Goal: Task Accomplishment & Management: Complete application form

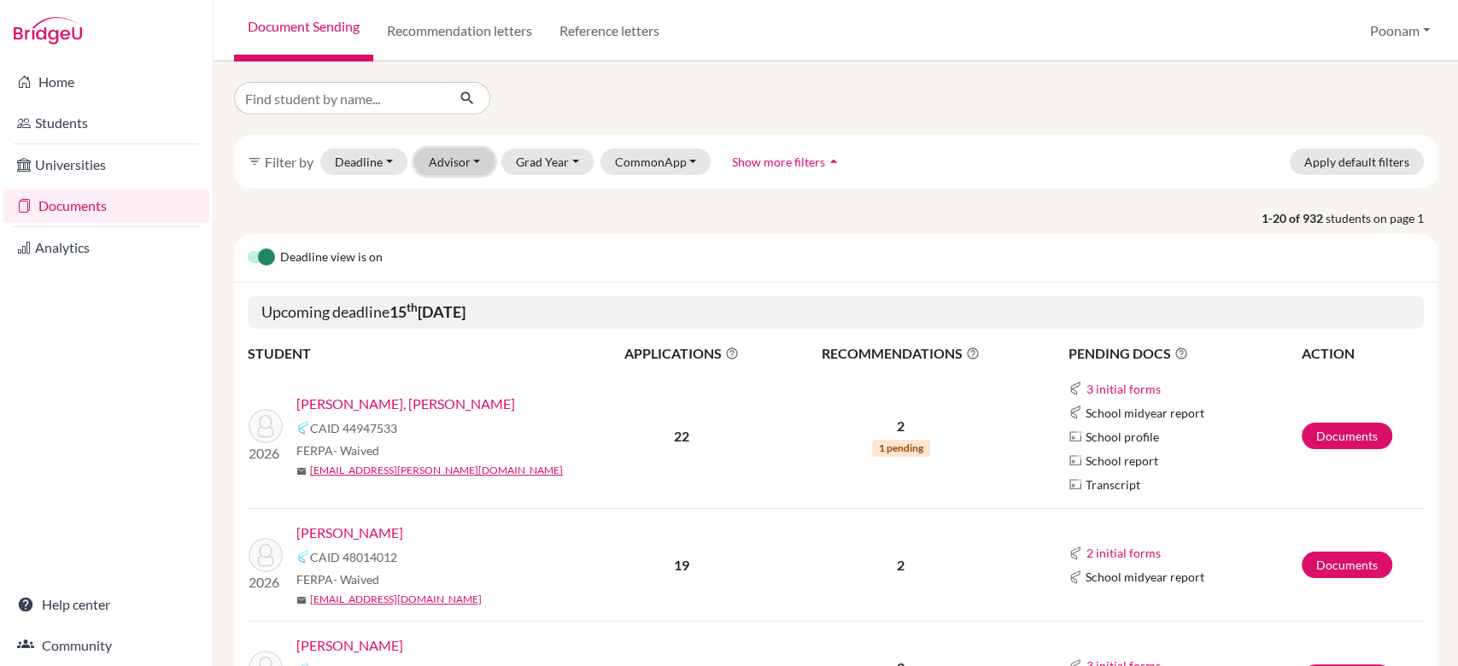
click at [438, 164] on button "Advisor" at bounding box center [454, 162] width 81 height 26
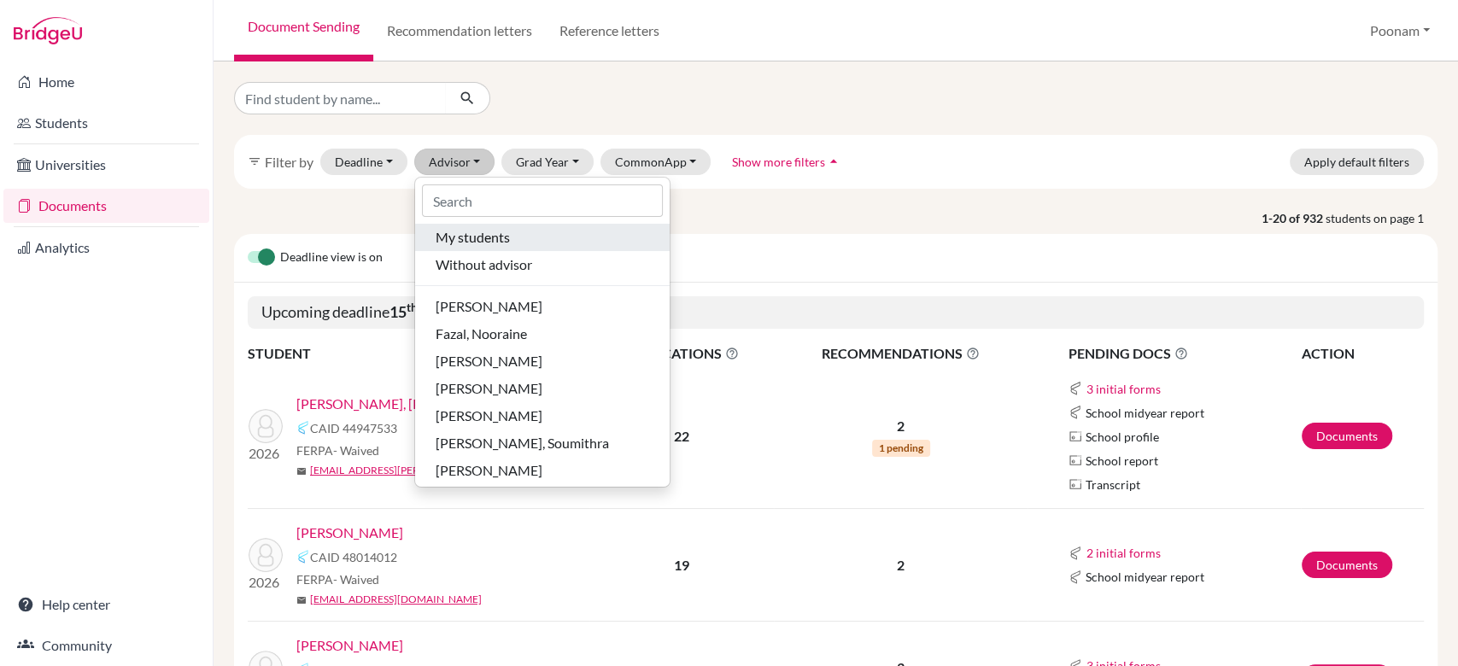
click at [471, 244] on span "My students" at bounding box center [472, 237] width 74 height 20
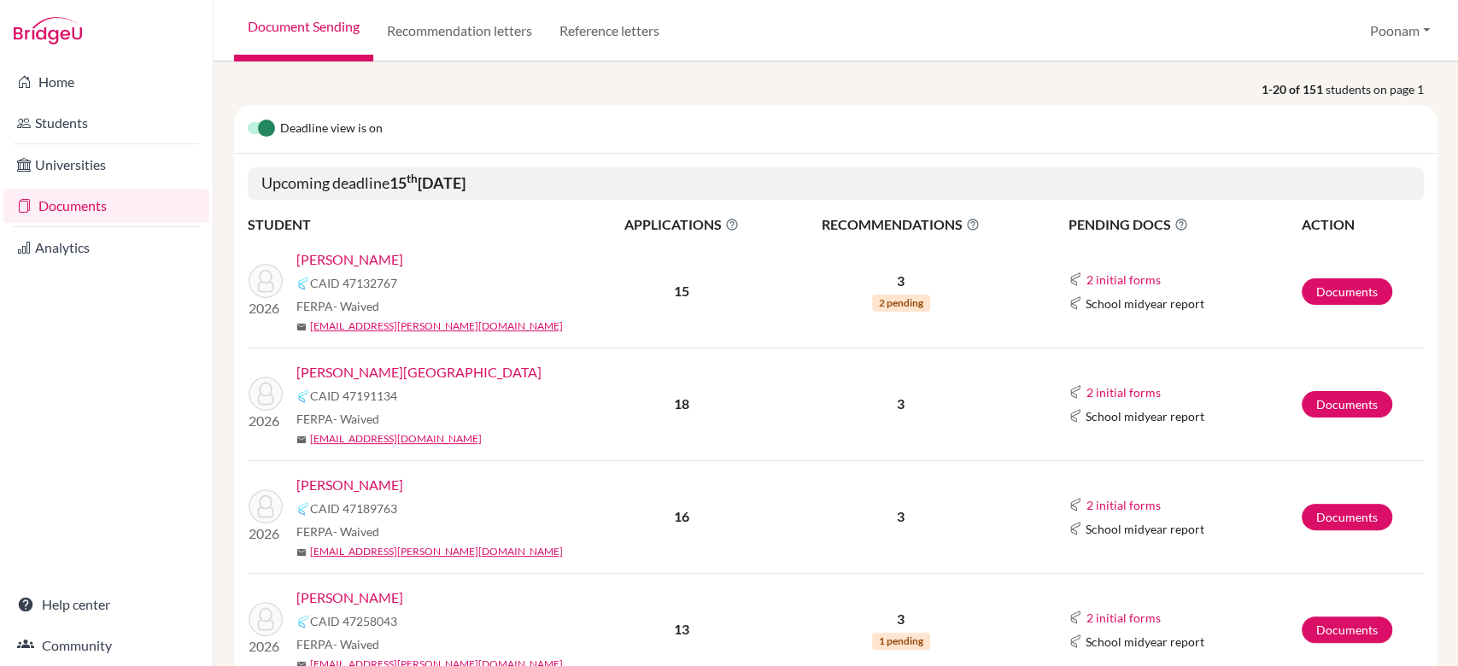
scroll to position [191, 0]
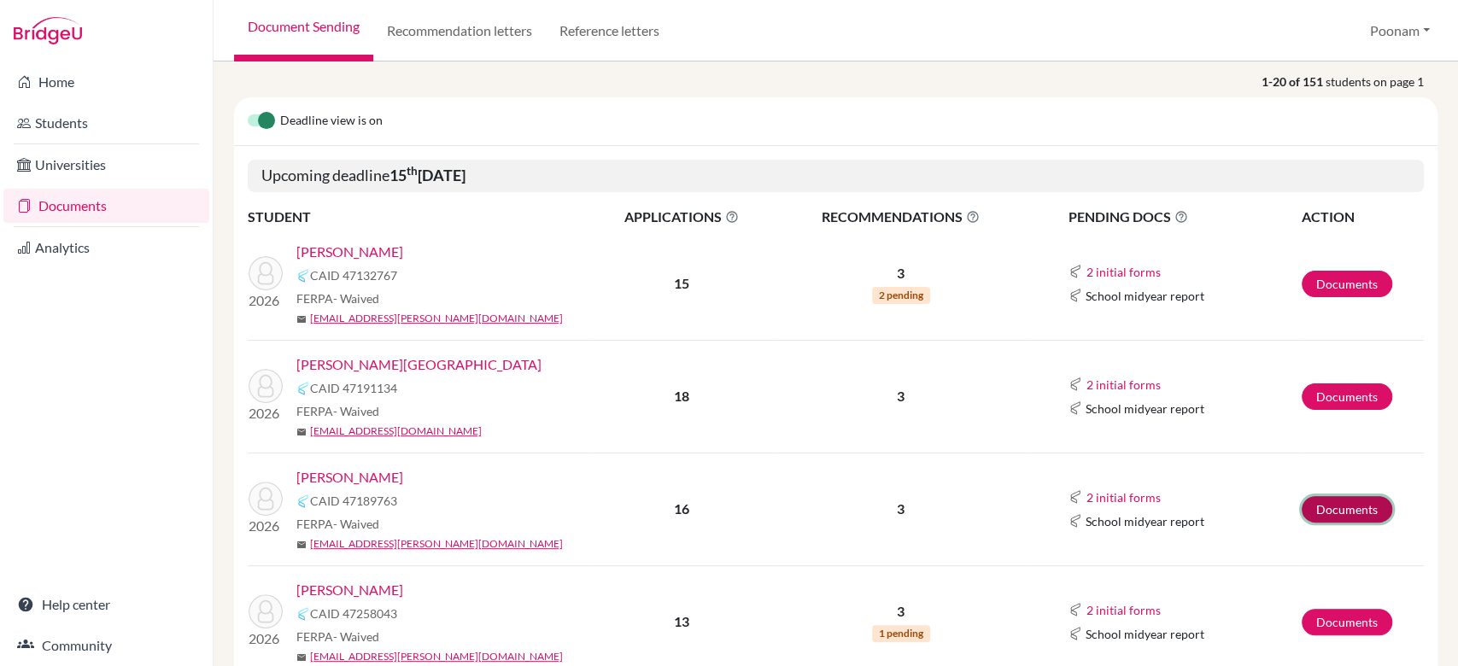
click at [1301, 507] on link "Documents" at bounding box center [1346, 509] width 91 height 26
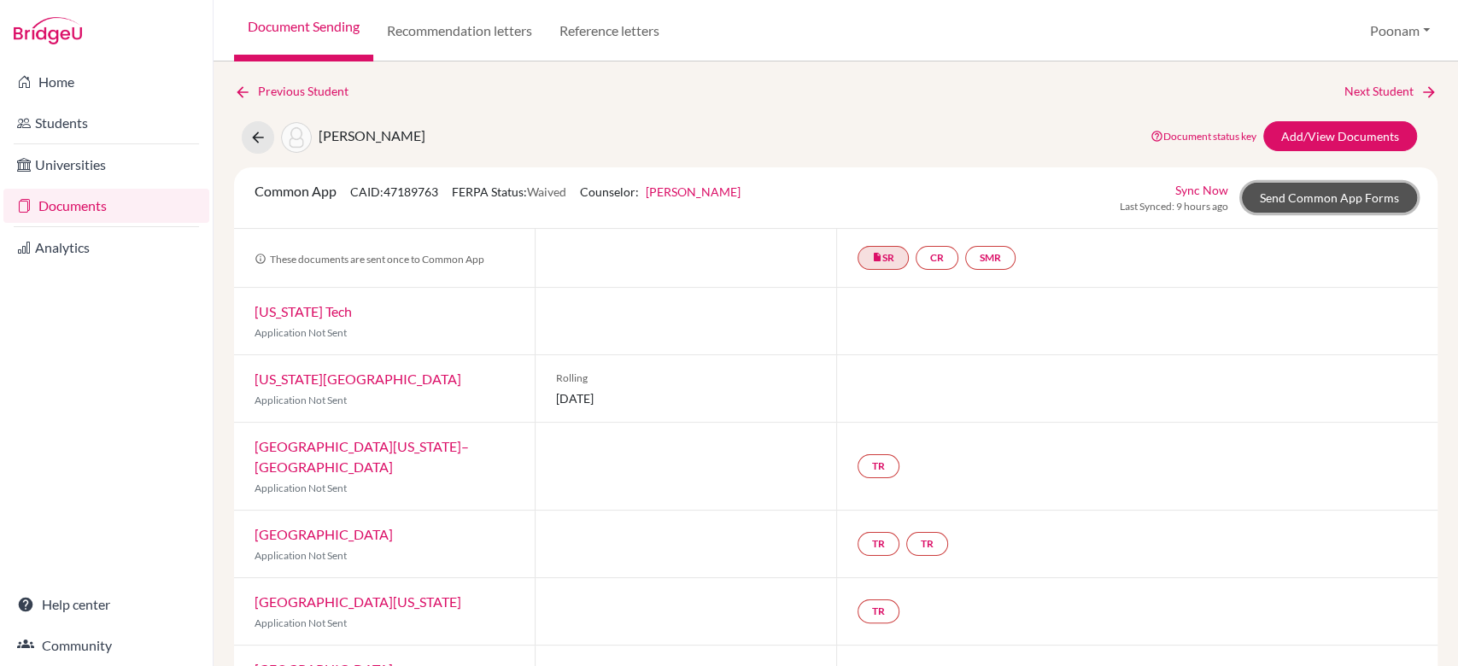
click at [1294, 197] on link "Send Common App Forms" at bounding box center [1329, 198] width 175 height 30
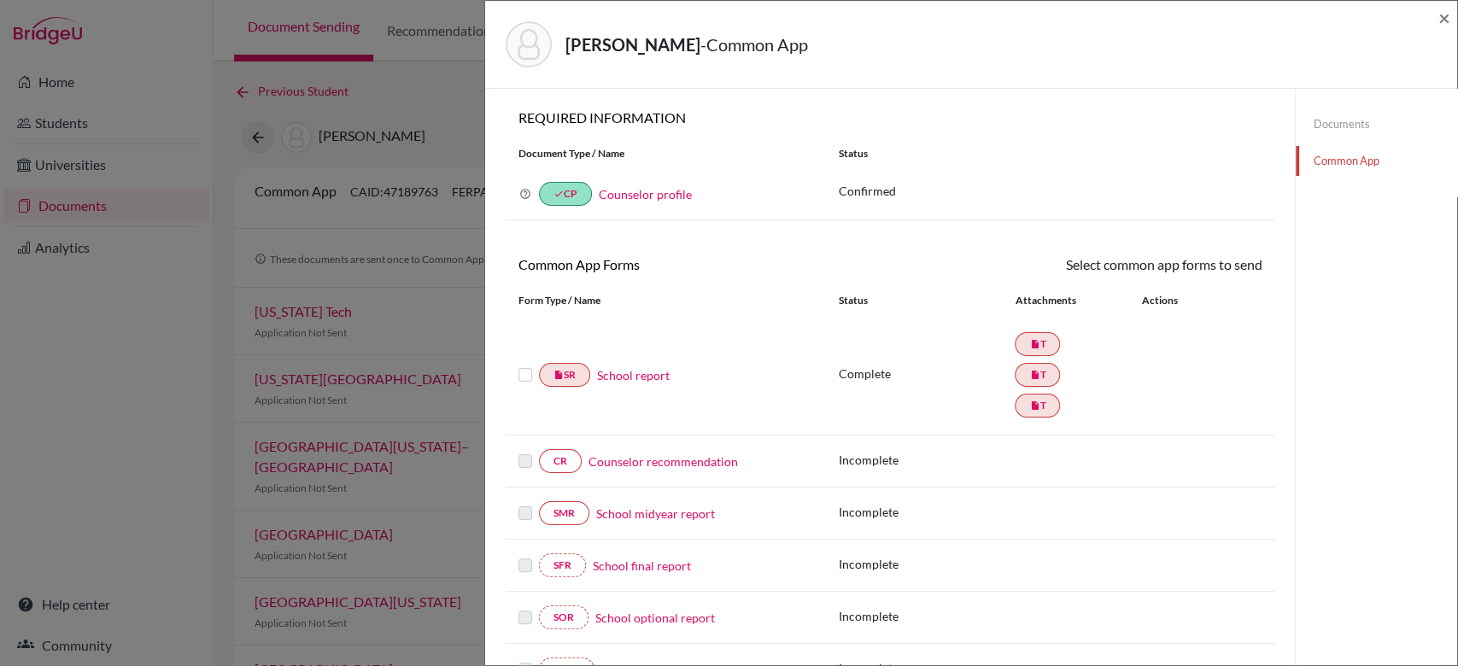
click at [651, 455] on link "Counselor recommendation" at bounding box center [662, 462] width 149 height 18
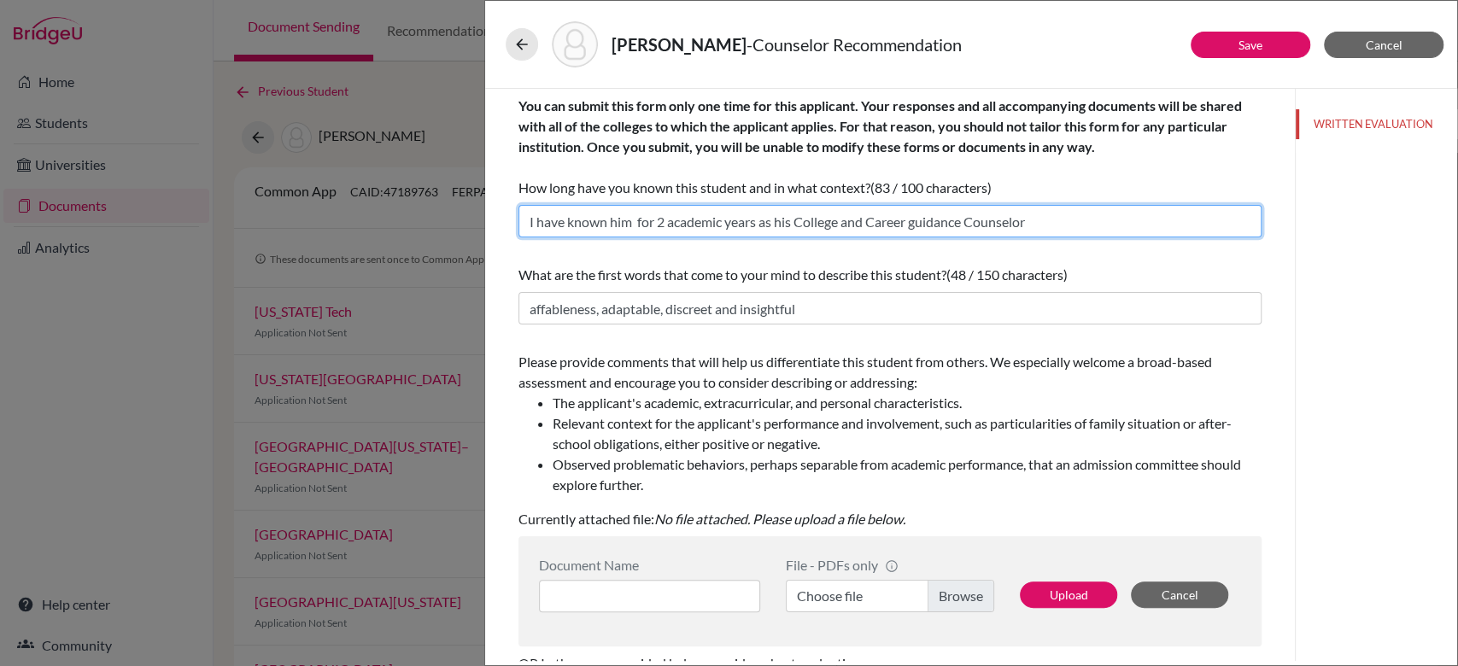
click at [728, 208] on input "I have known him for 2 academic years as his College and Career guidance Counse…" at bounding box center [889, 221] width 743 height 32
type input "I have known him for 3 academic years as his College and Career Guidance Counse…"
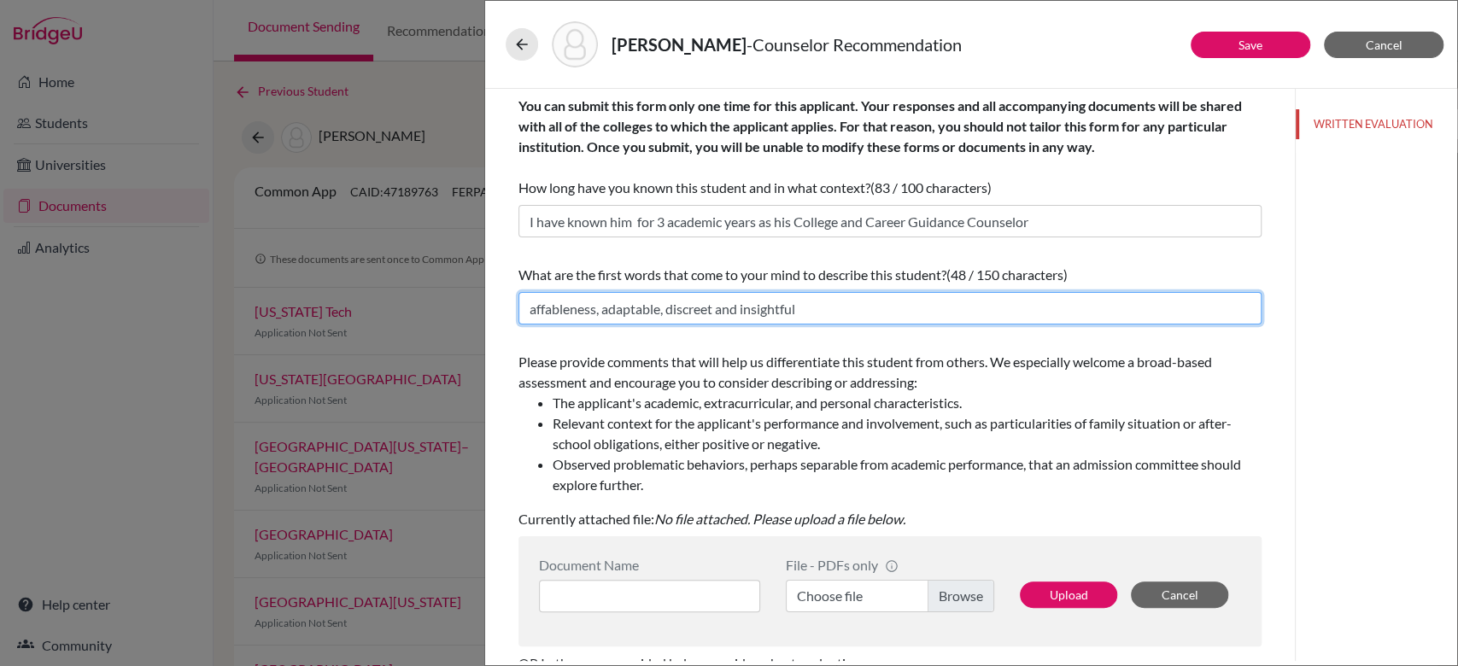
click at [746, 305] on input "affableness, adaptable, discreet and insightful" at bounding box center [889, 308] width 743 height 32
paste input "deeply curious, intellectually agile, and socially conscious learner"
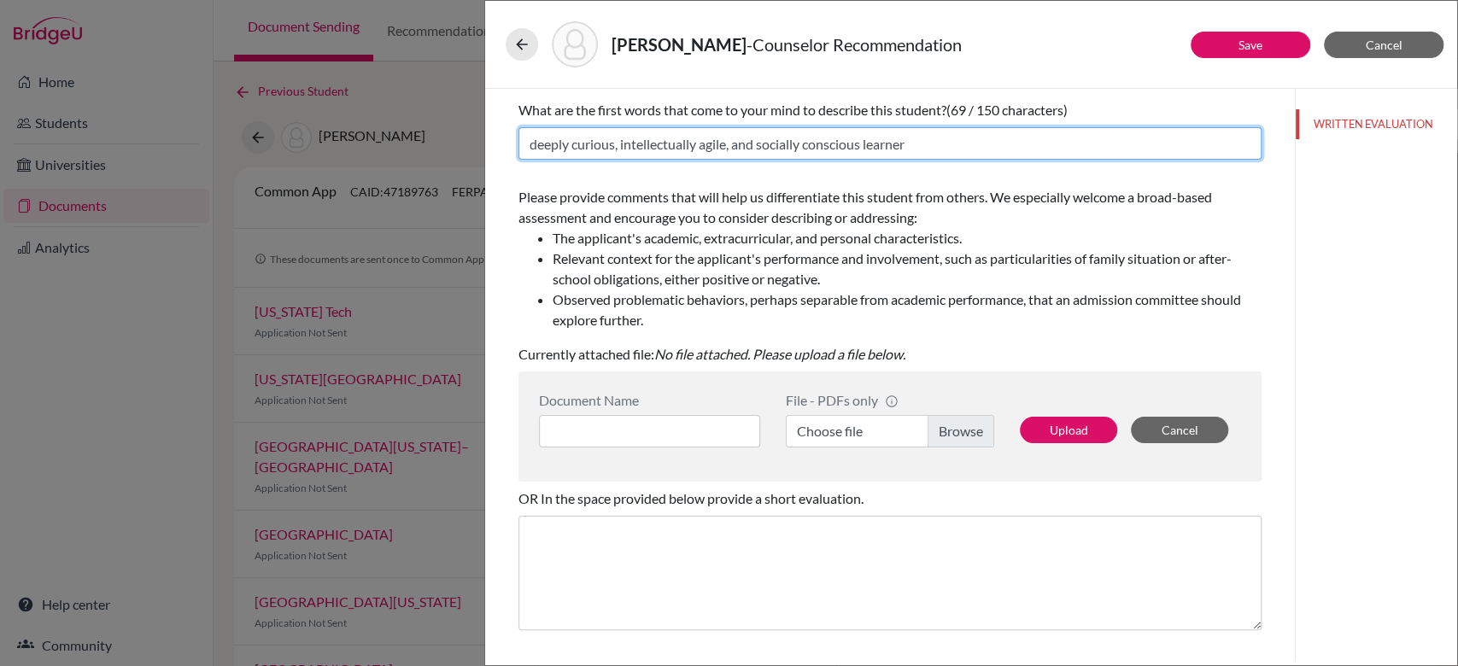
scroll to position [166, 0]
type input "deeply curious, intellectually agile, and socially conscious learner"
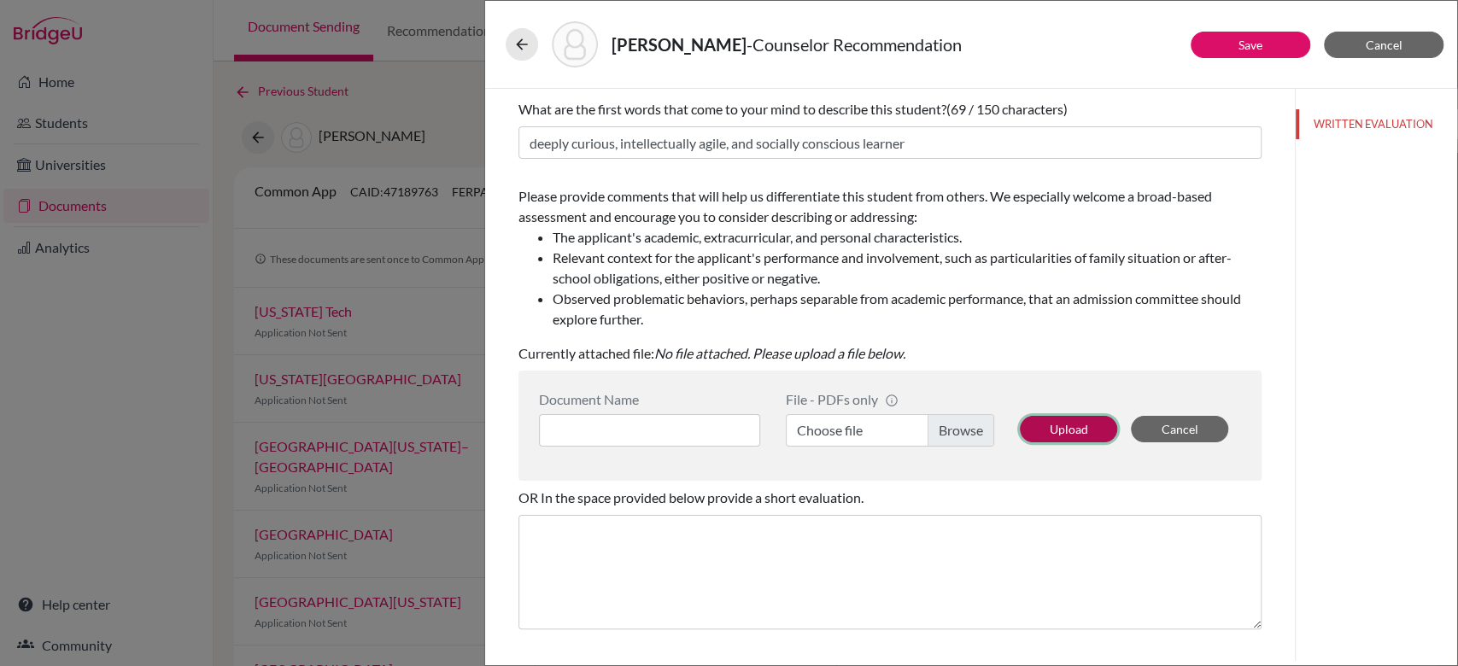
click at [1039, 439] on button "Upload" at bounding box center [1068, 429] width 97 height 26
click at [923, 424] on label "Choose file" at bounding box center [890, 430] width 208 height 32
click at [923, 424] on input "Choose file" at bounding box center [890, 430] width 208 height 32
click at [679, 423] on input at bounding box center [649, 430] width 221 height 32
type input "Counselor Recommendation"
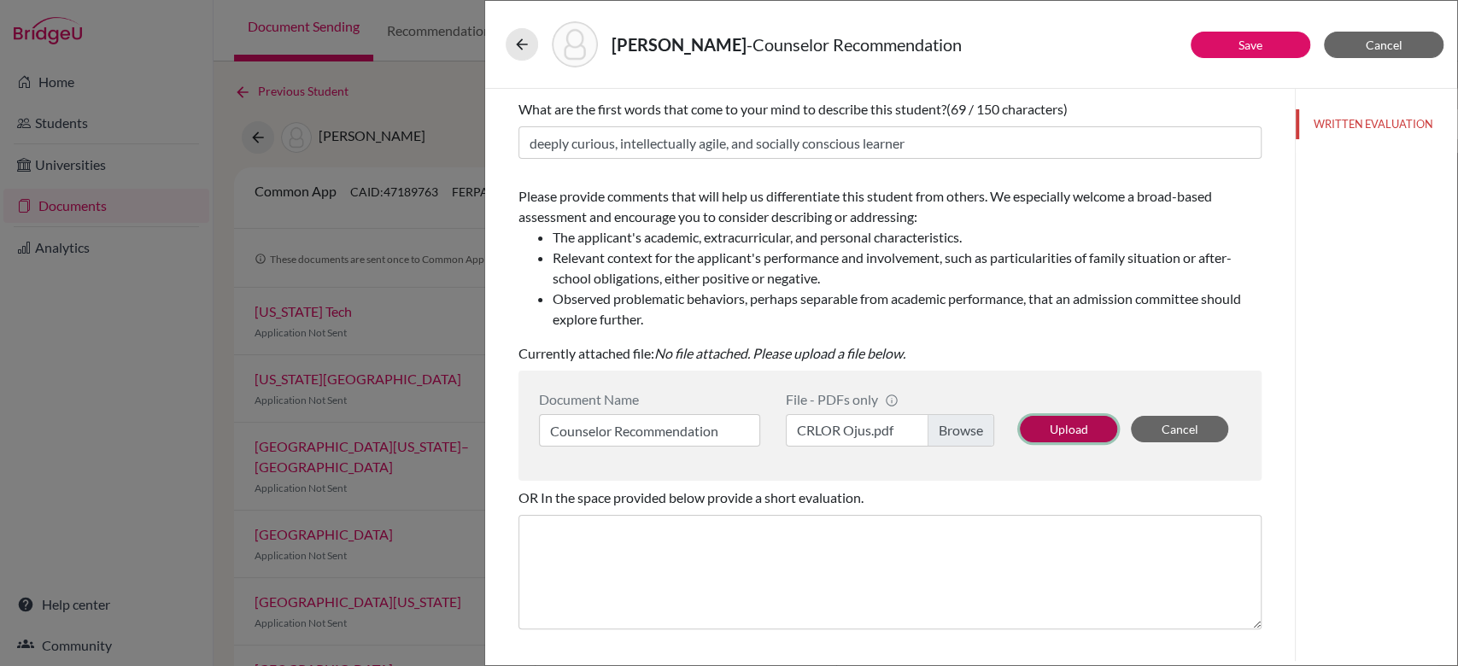
click at [1059, 431] on button "Upload" at bounding box center [1068, 429] width 97 height 26
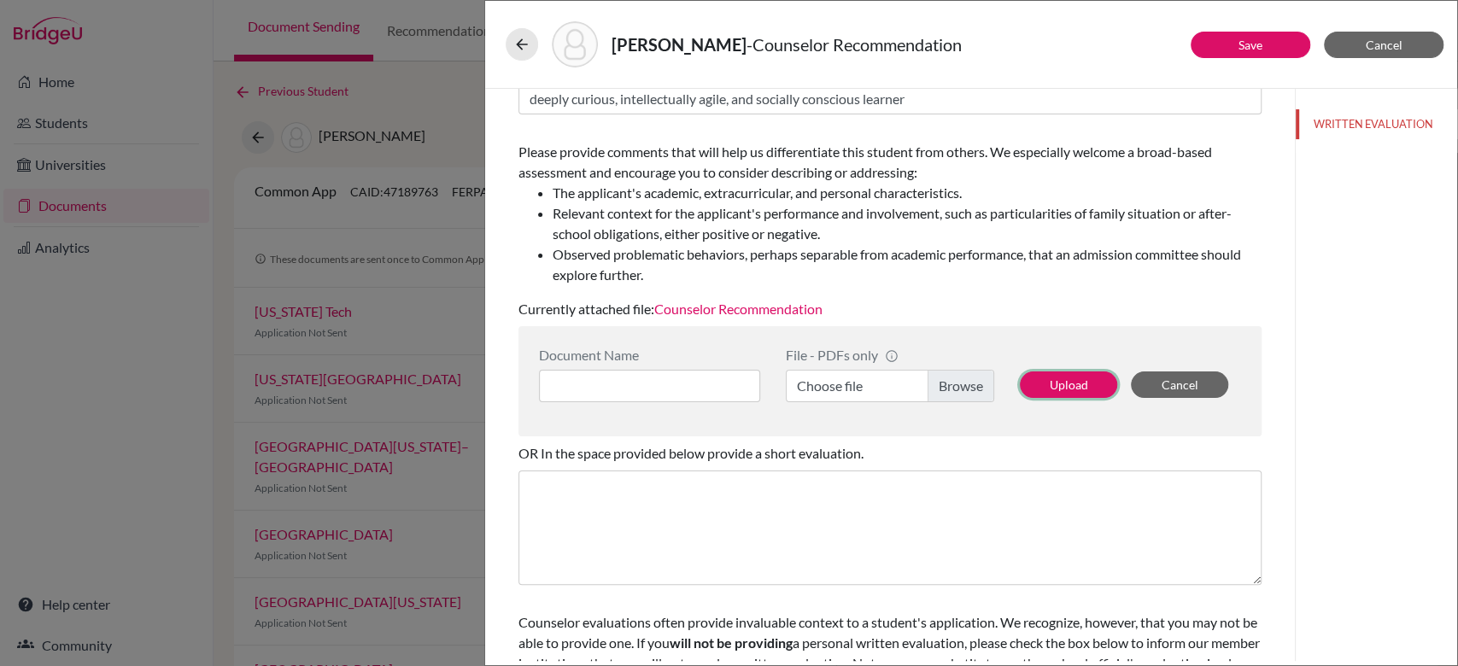
scroll to position [194, 0]
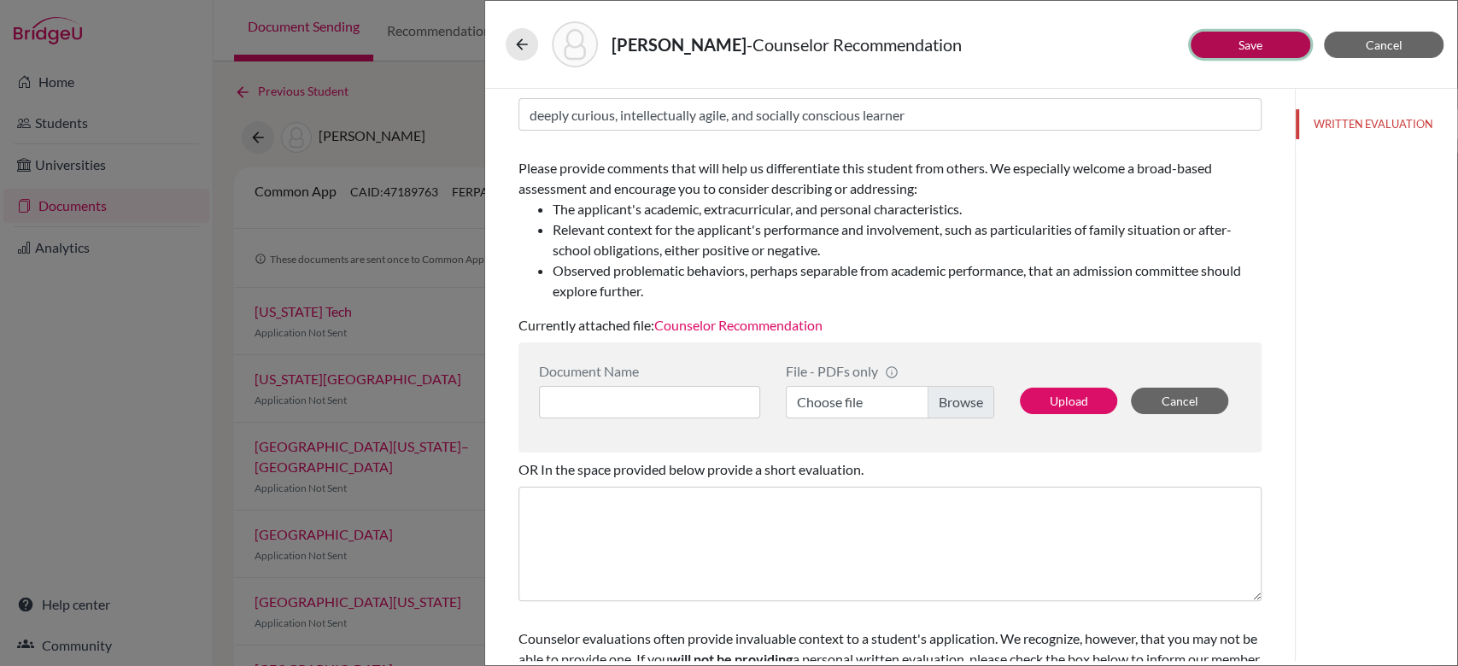
click at [1225, 44] on button "Save" at bounding box center [1250, 45] width 120 height 26
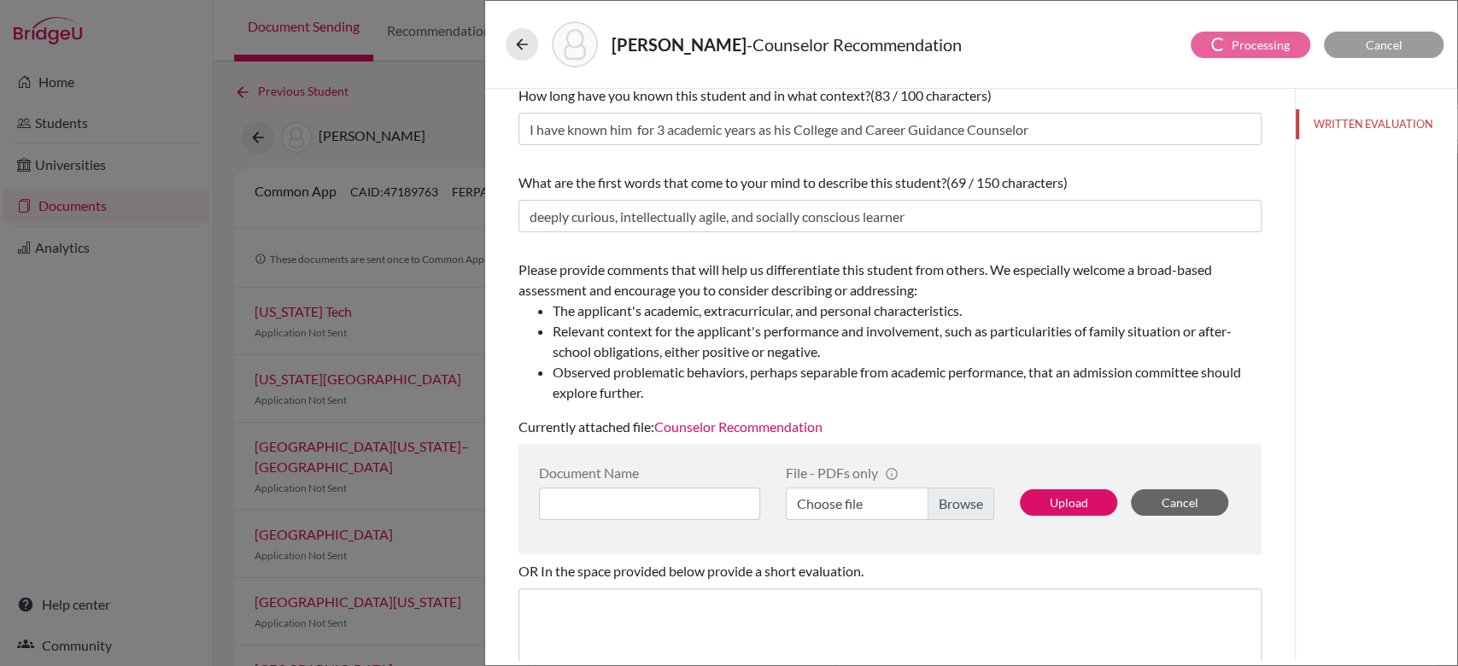
scroll to position [85, 0]
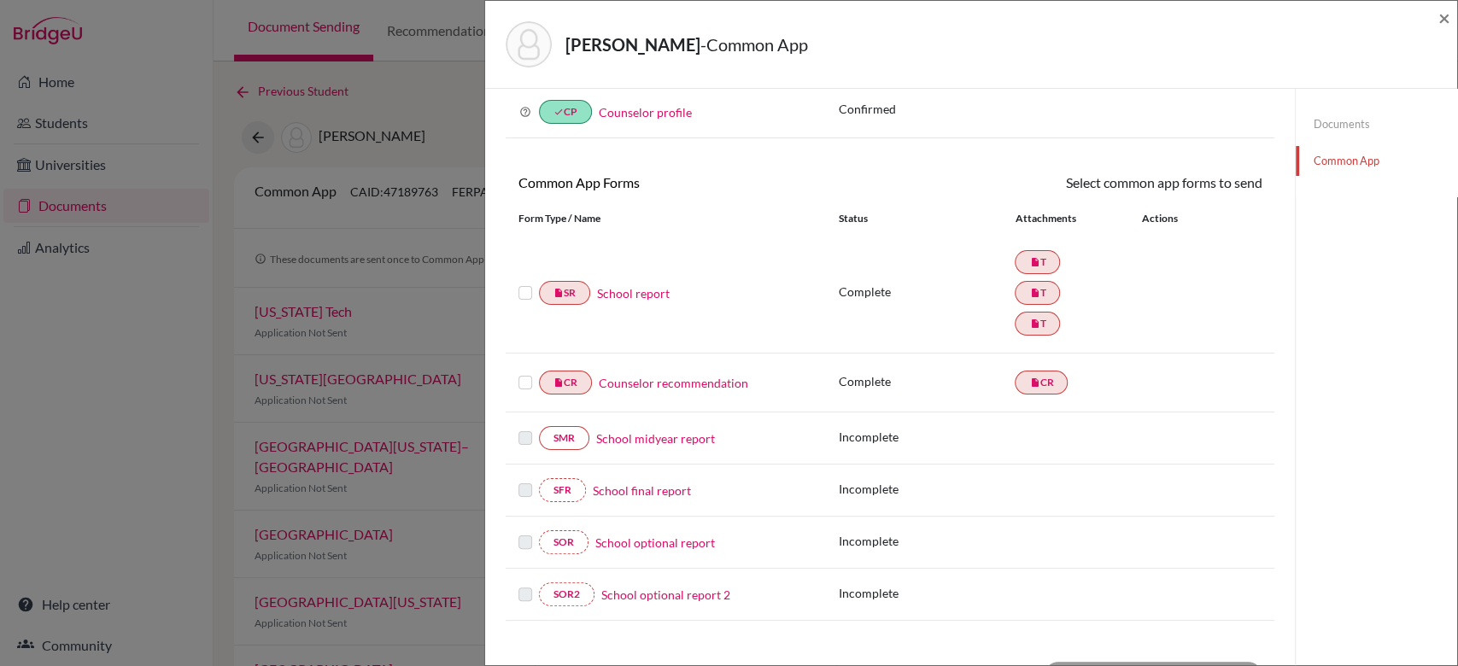
scroll to position [83, 0]
click at [624, 291] on link "School report" at bounding box center [633, 292] width 73 height 18
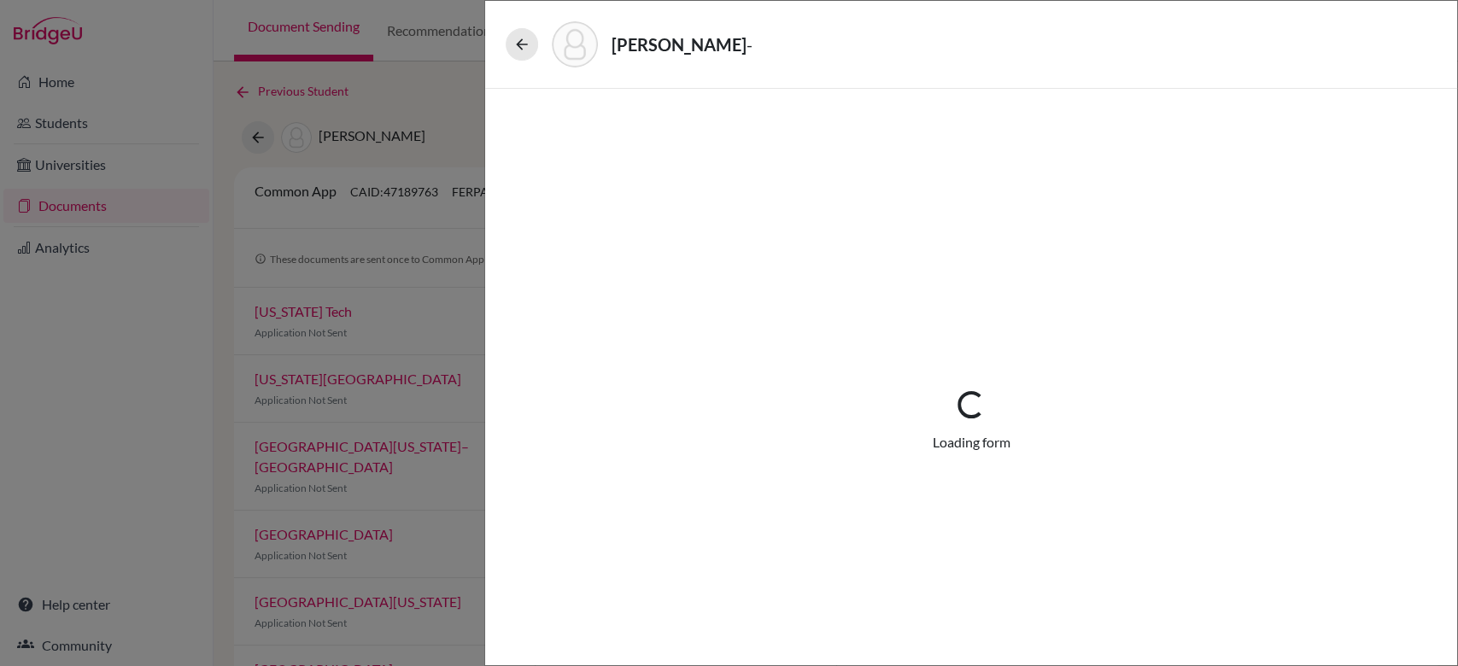
select select "3"
select select "688985"
select select "0"
select select "1"
select select "688989"
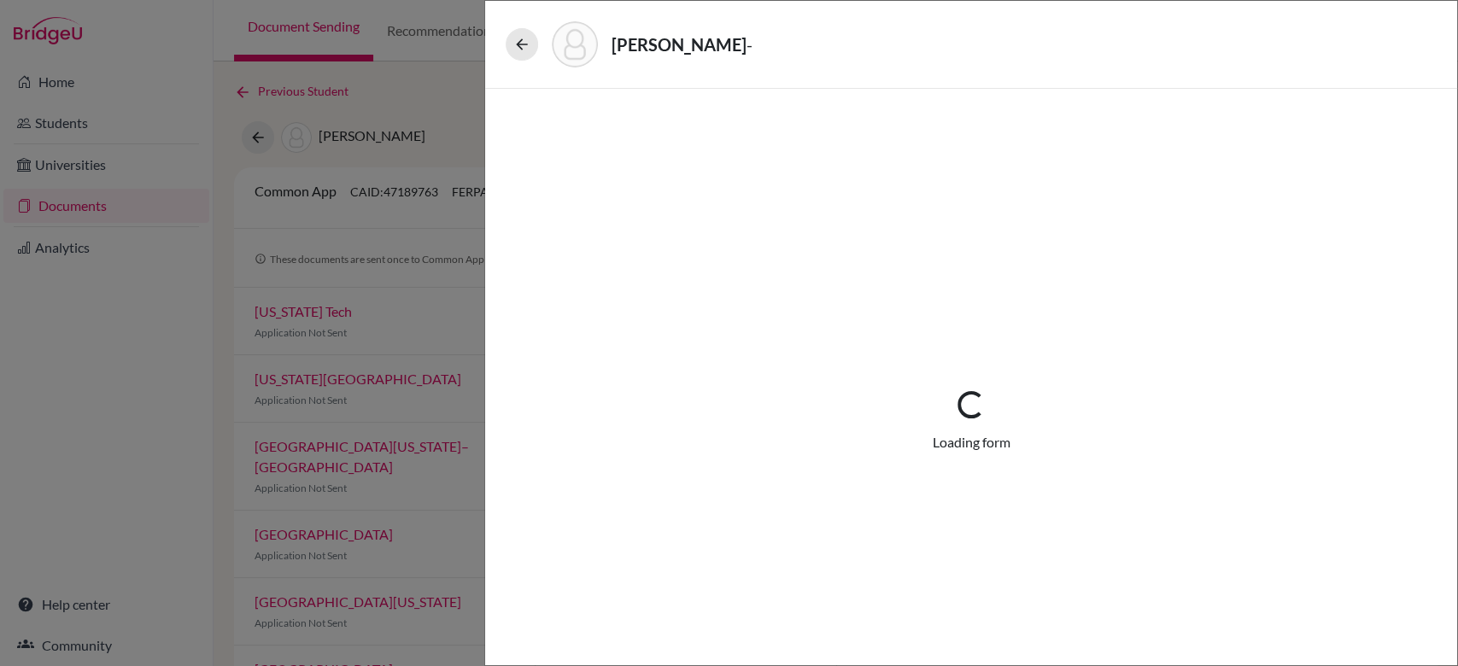
select select "688990"
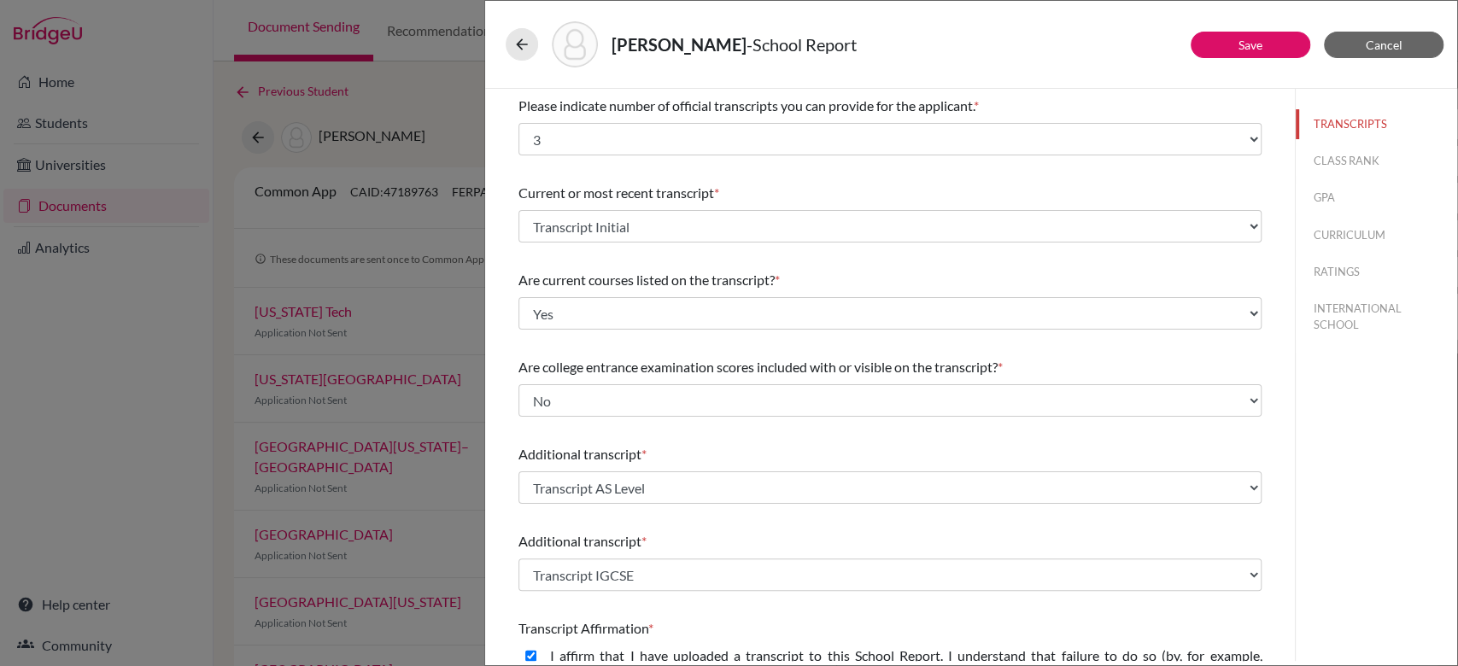
scroll to position [337, 0]
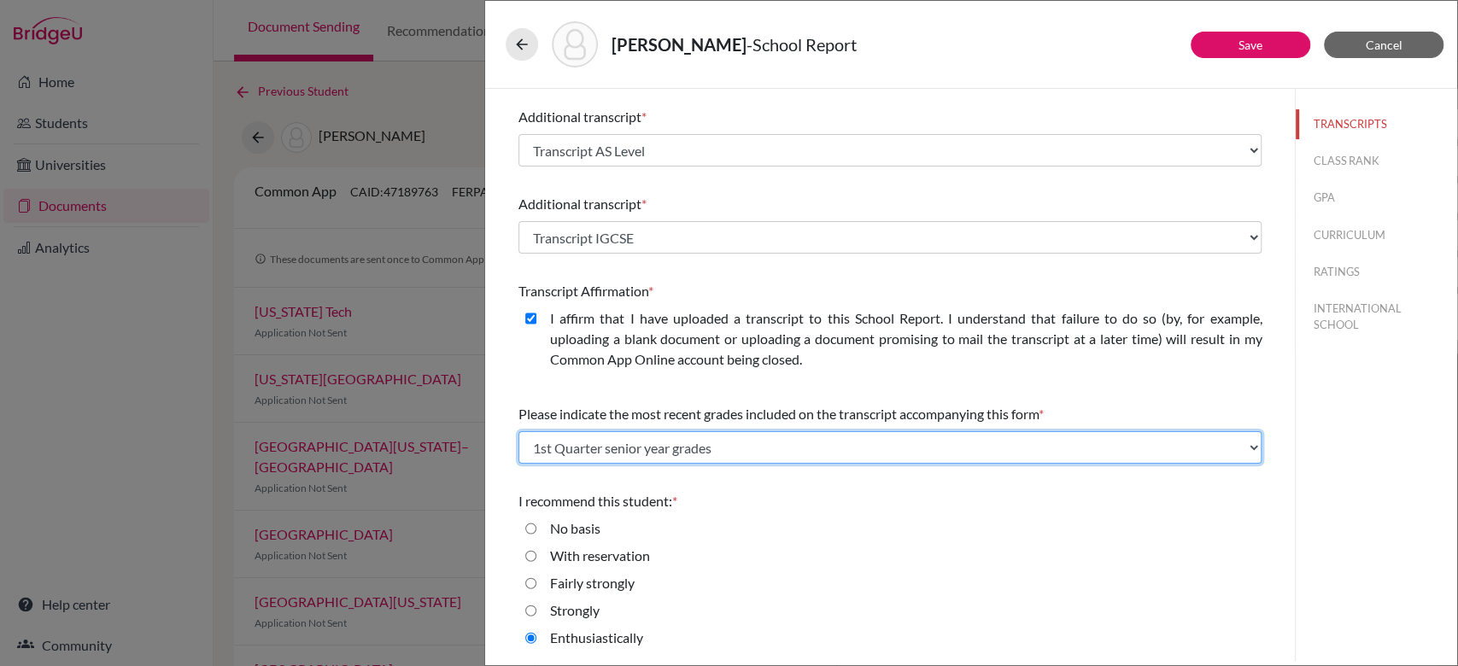
click at [814, 445] on select "Select... Final junior year grades 1st Quarter senior year grades 2nd Quarter/1…" at bounding box center [889, 447] width 743 height 32
select select "2"
click at [518, 431] on select "Select... Final junior year grades 1st Quarter senior year grades 2nd Quarter/1…" at bounding box center [889, 447] width 743 height 32
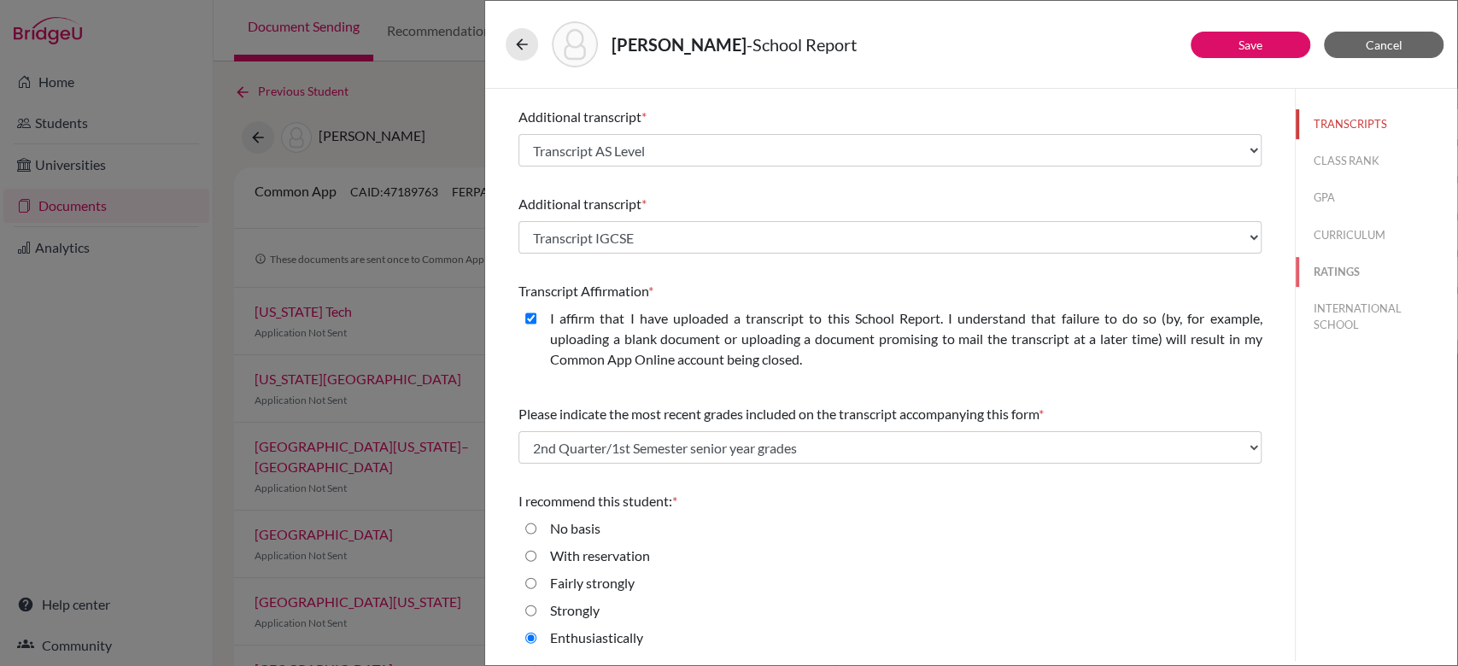
click at [1314, 263] on button "RATINGS" at bounding box center [1375, 272] width 161 height 30
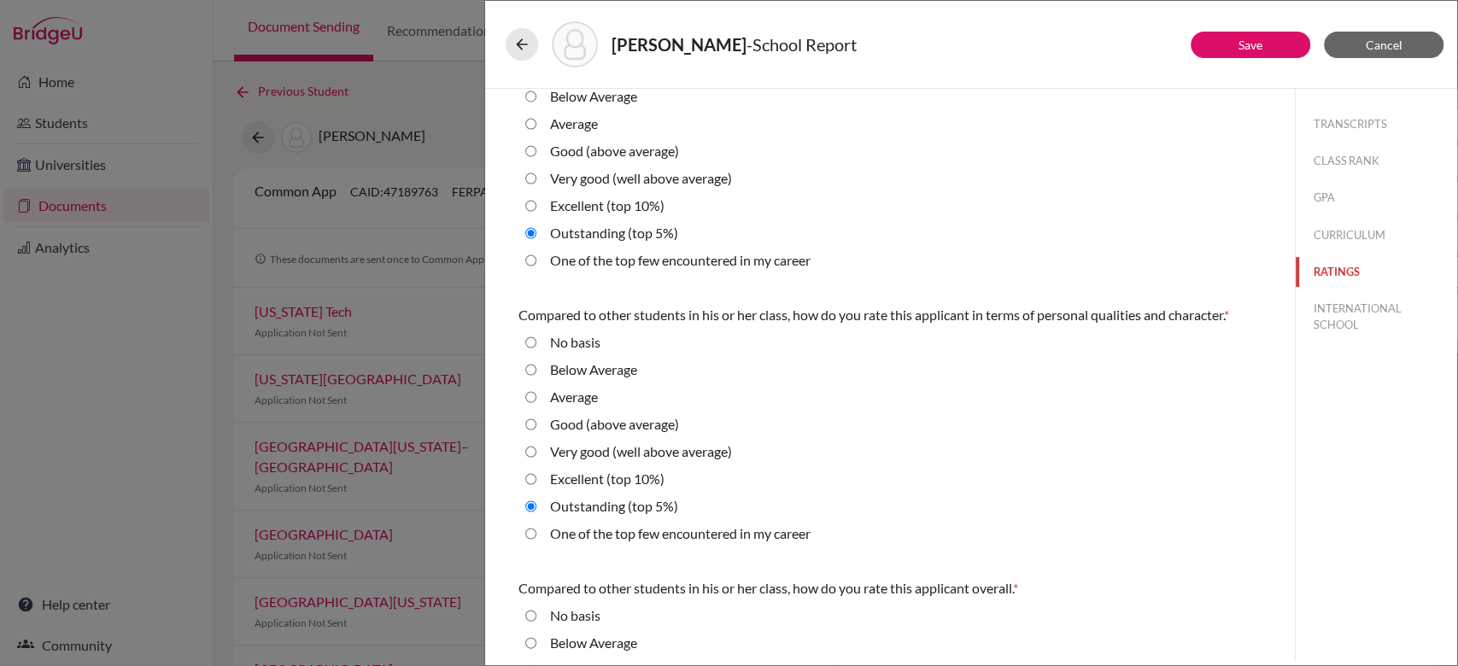
scroll to position [0, 0]
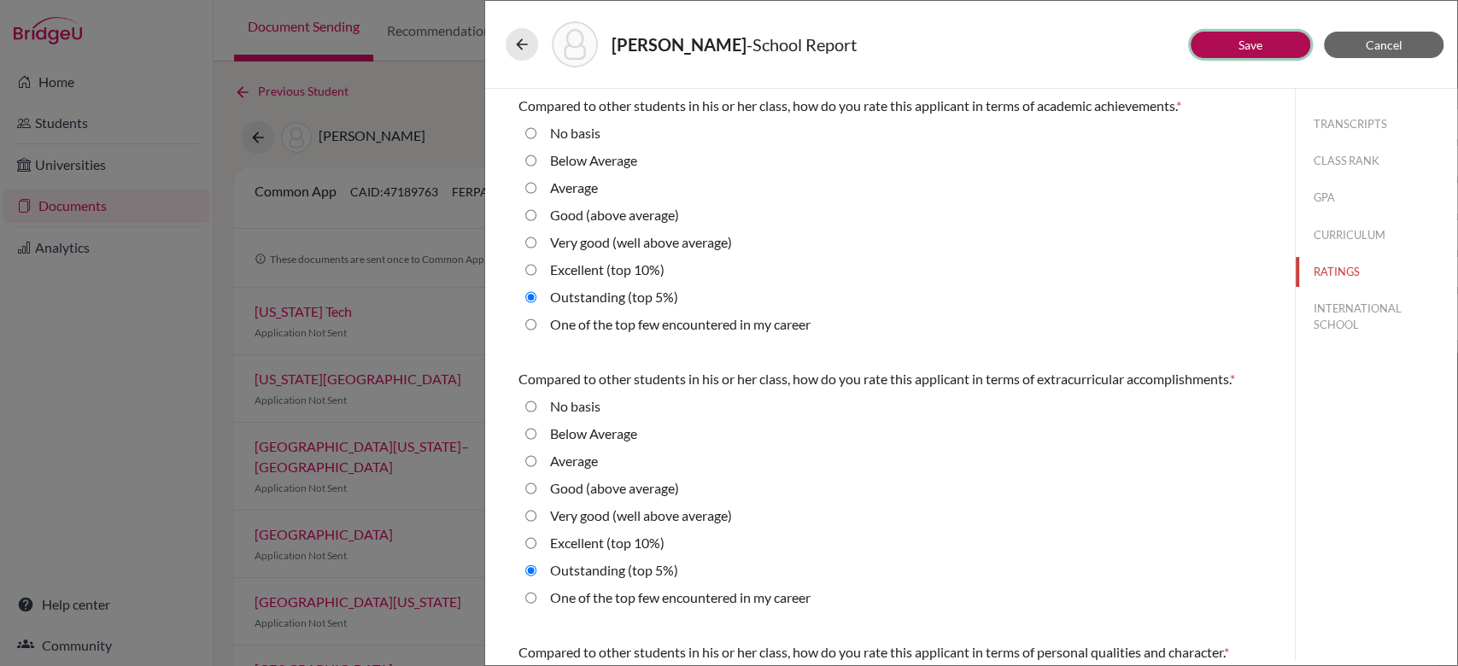
click at [1231, 51] on button "Save" at bounding box center [1250, 45] width 120 height 26
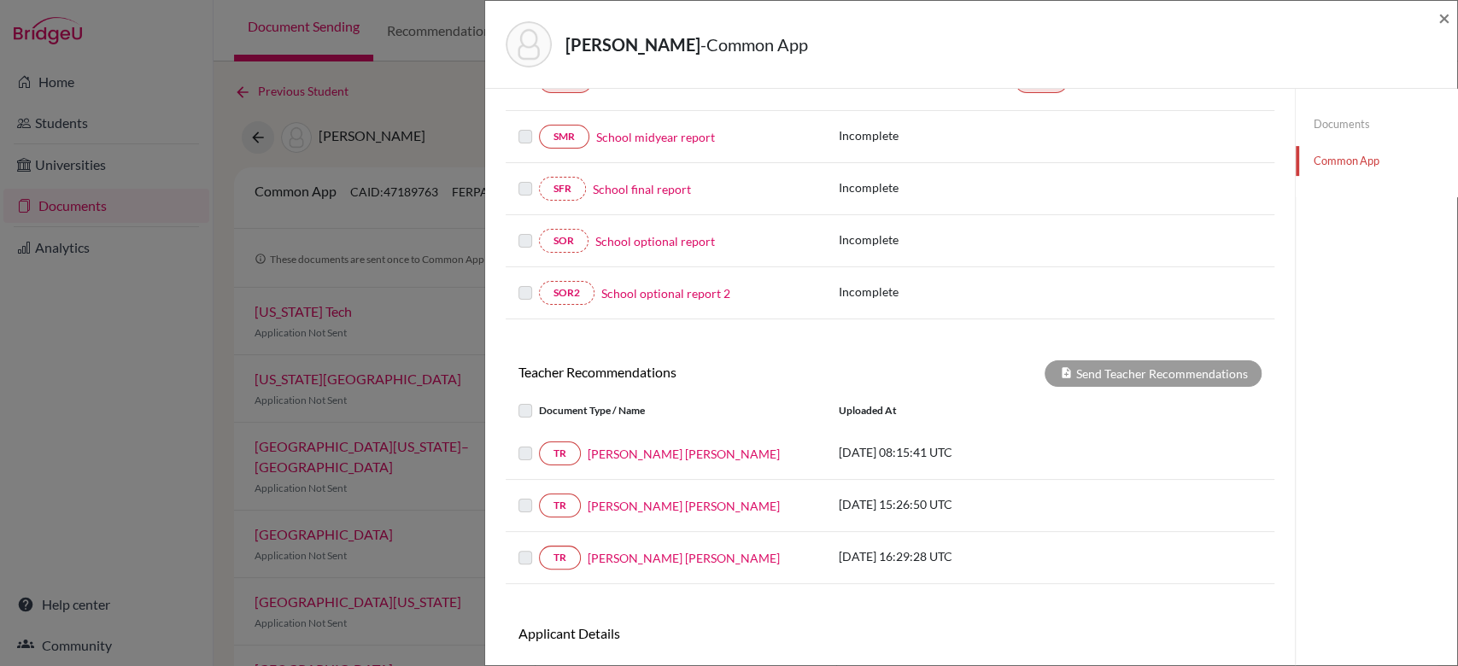
scroll to position [482, 0]
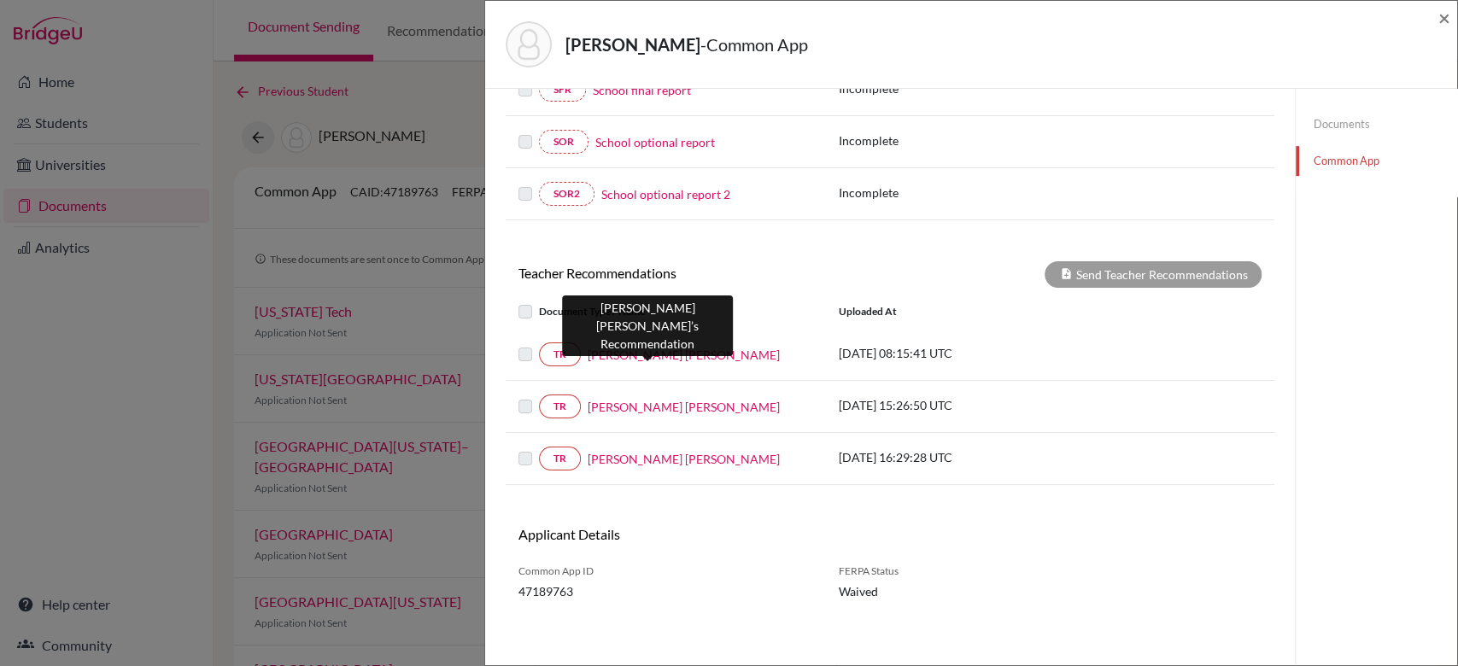
click at [622, 358] on link "[PERSON_NAME] [PERSON_NAME]" at bounding box center [683, 355] width 192 height 18
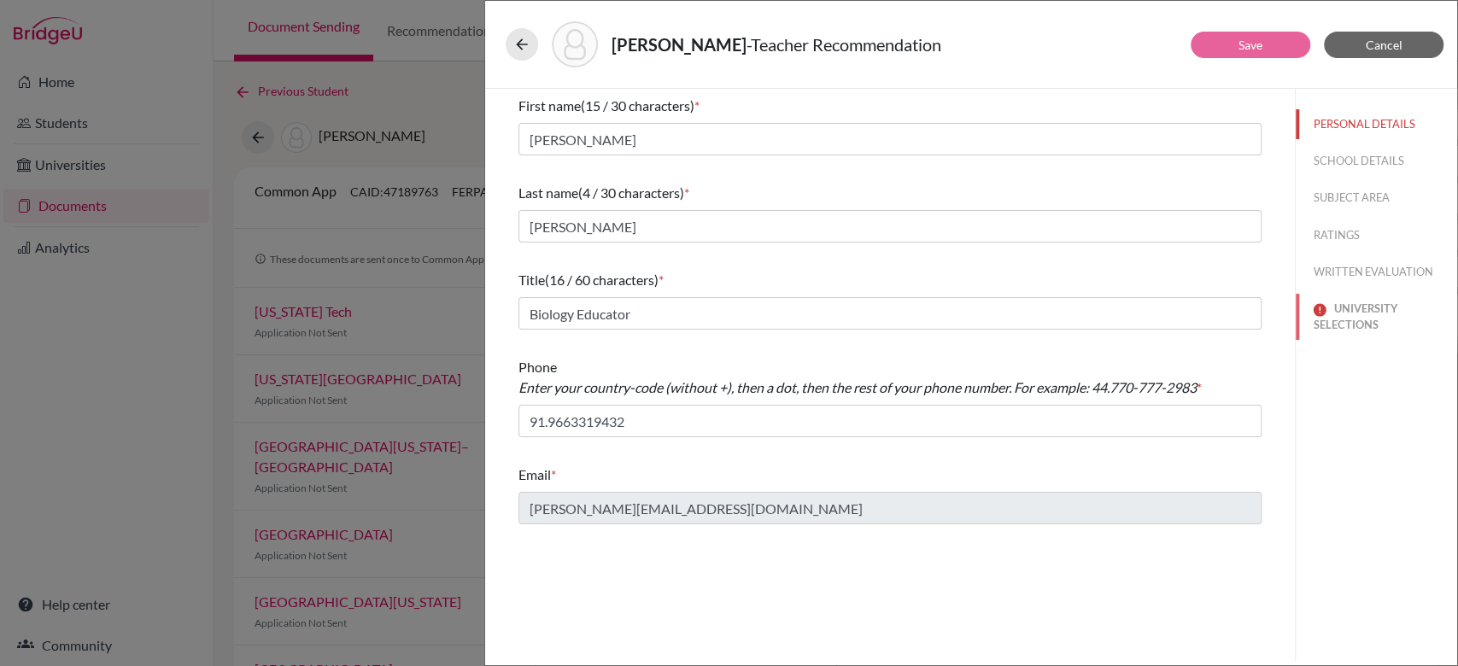
click at [1342, 306] on button "UNIVERSITY SELECTIONS" at bounding box center [1375, 317] width 161 height 46
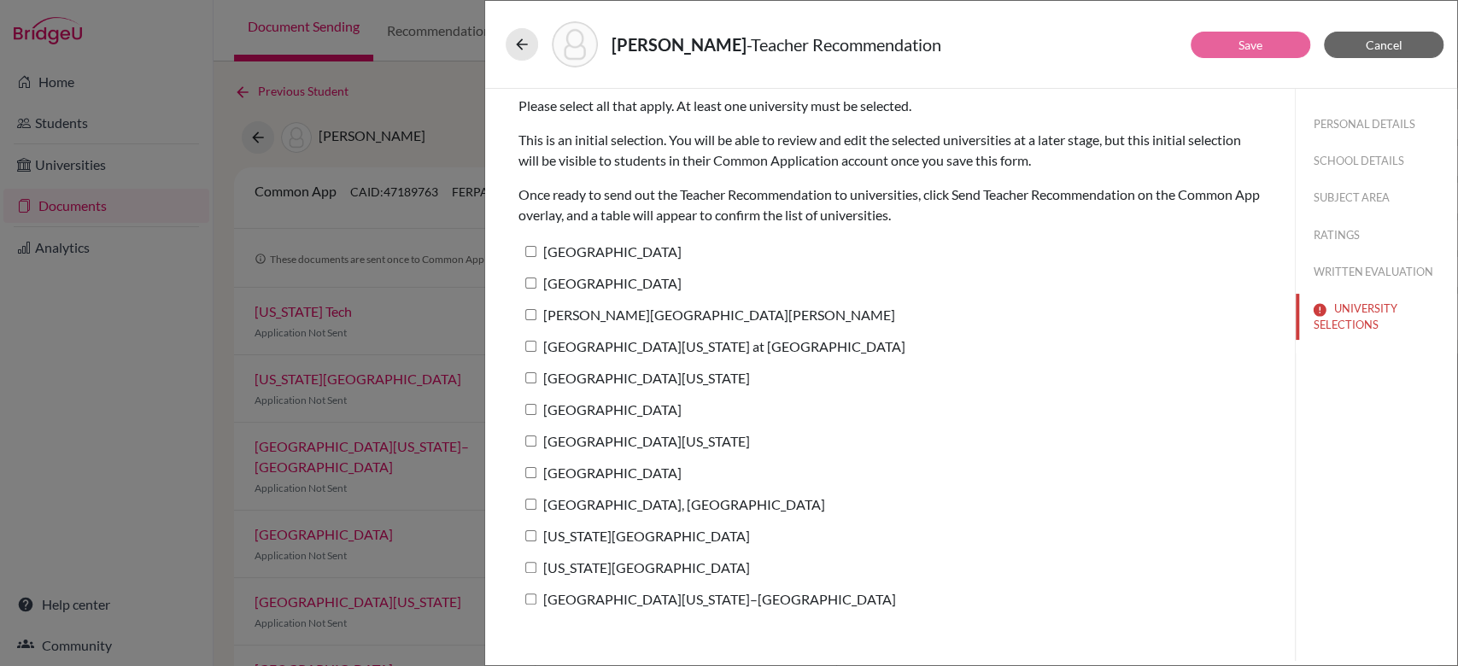
click at [734, 348] on label "[GEOGRAPHIC_DATA][US_STATE] at [GEOGRAPHIC_DATA]" at bounding box center [711, 346] width 387 height 25
click at [536, 348] on input "[GEOGRAPHIC_DATA][US_STATE] at [GEOGRAPHIC_DATA]" at bounding box center [530, 346] width 11 height 11
checkbox input "true"
click at [1272, 56] on button "Save" at bounding box center [1250, 45] width 120 height 26
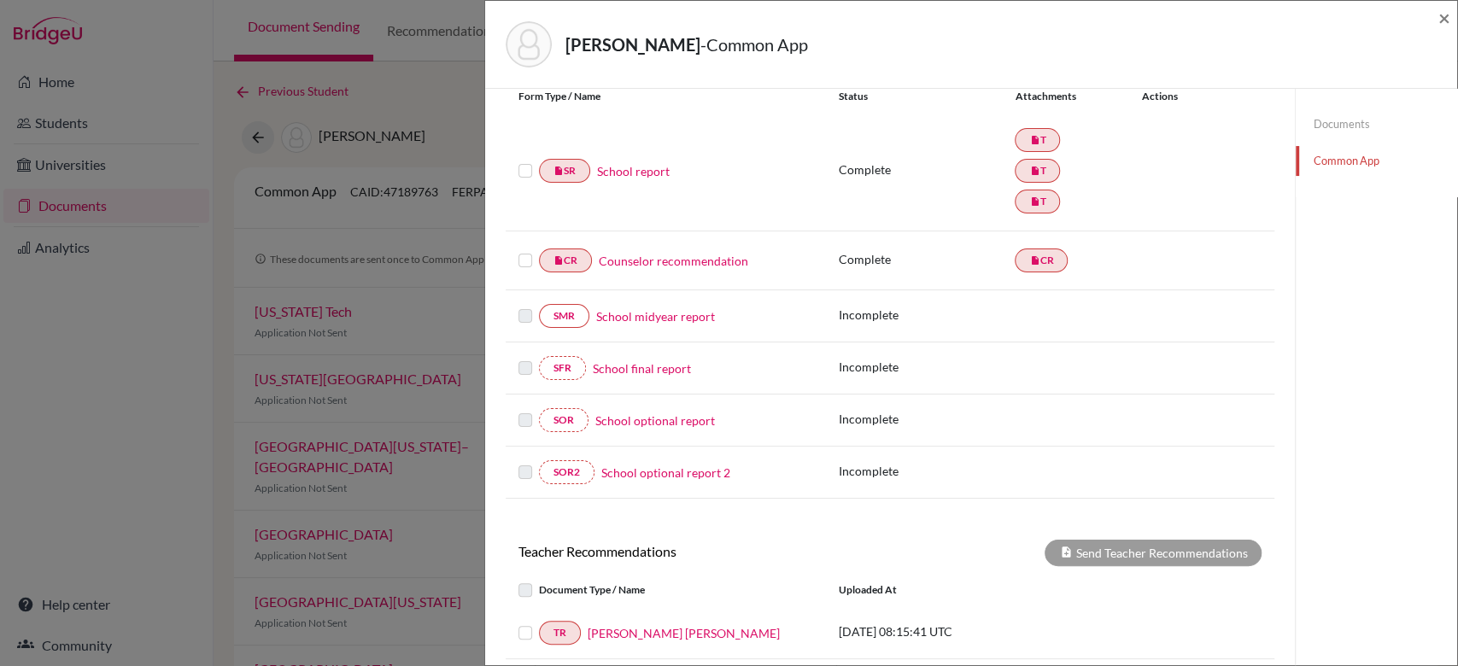
scroll to position [260, 0]
